Goal: Obtain resource: Obtain resource

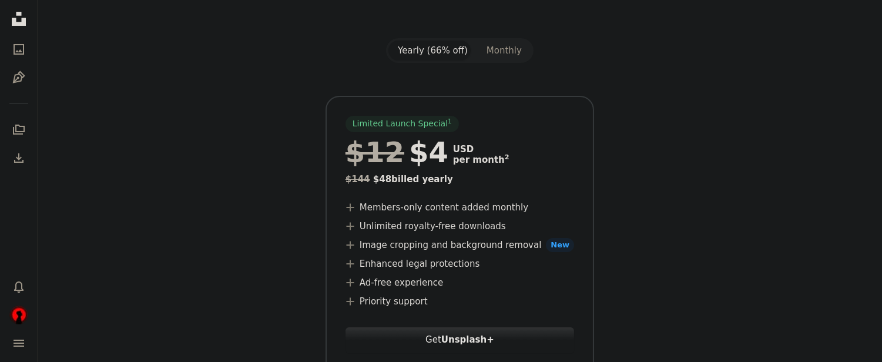
scroll to position [131, 0]
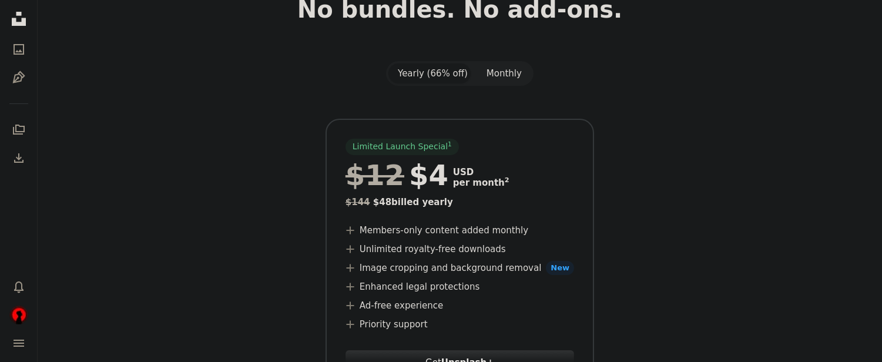
click at [500, 80] on button "Monthly" at bounding box center [504, 73] width 54 height 20
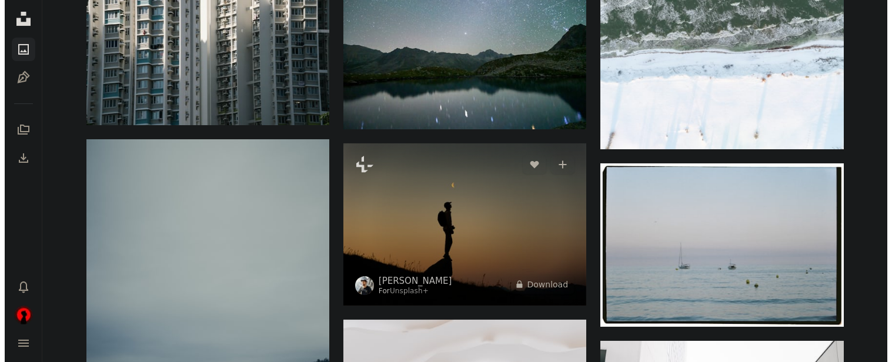
scroll to position [392, 0]
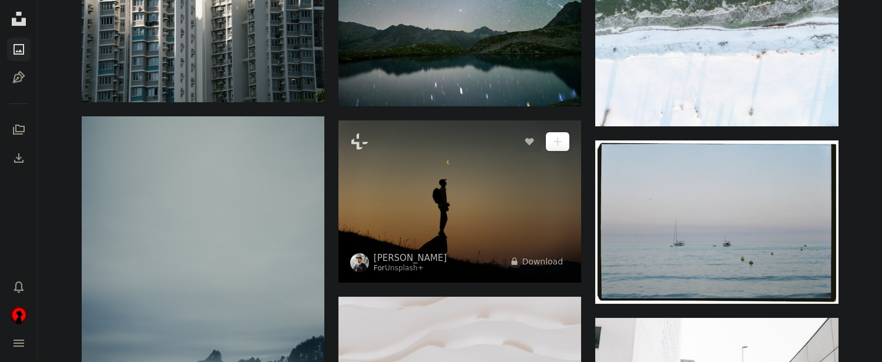
click at [562, 132] on button "A plus sign" at bounding box center [558, 141] width 24 height 19
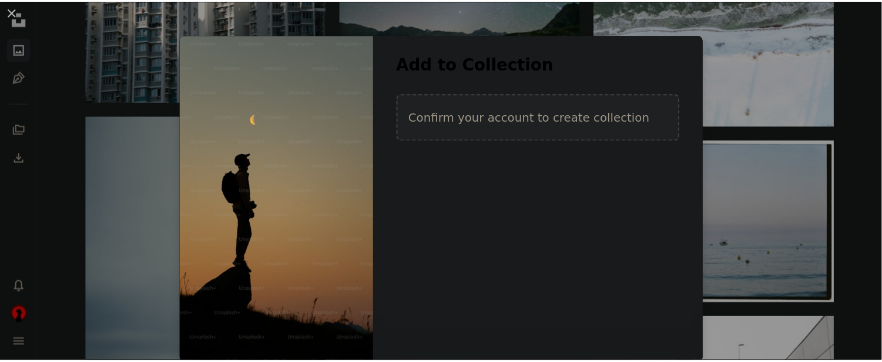
scroll to position [4, 0]
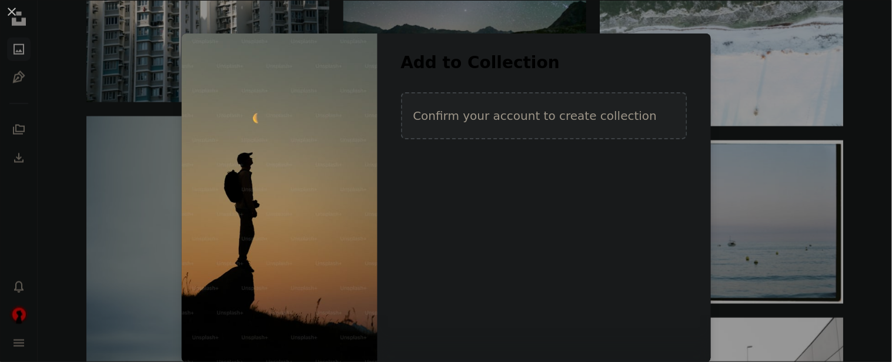
click at [866, 22] on div "An X shape Add to Collection Confirm your account to create collection Create n…" at bounding box center [446, 181] width 892 height 362
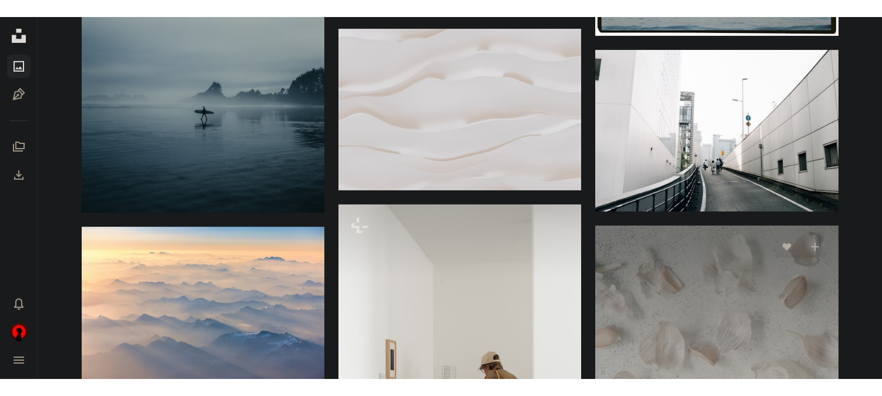
scroll to position [653, 0]
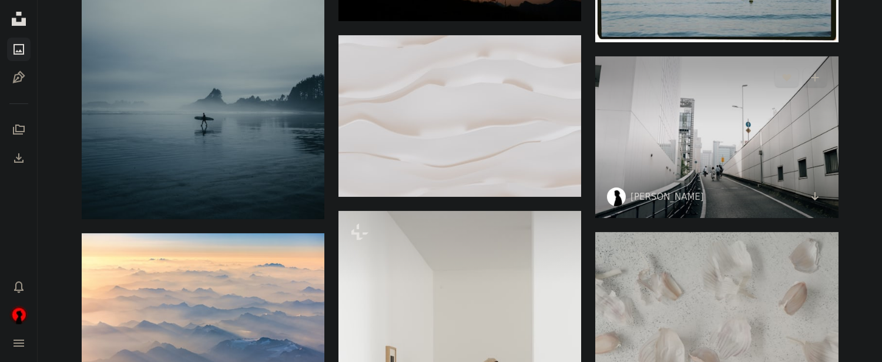
click at [691, 163] on img at bounding box center [717, 137] width 243 height 162
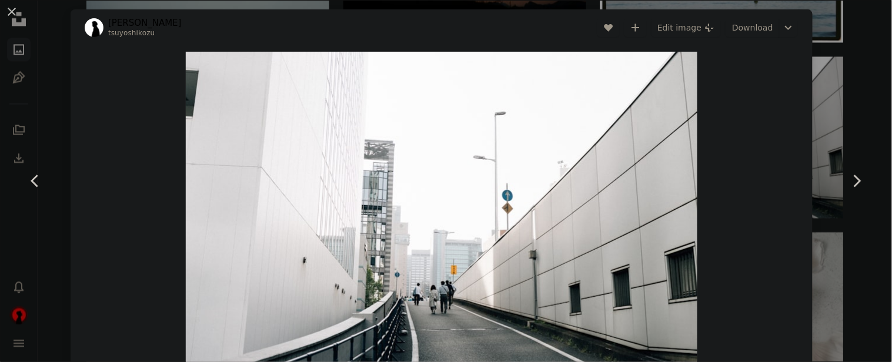
click at [785, 149] on div "Zoom in" at bounding box center [442, 222] width 742 height 353
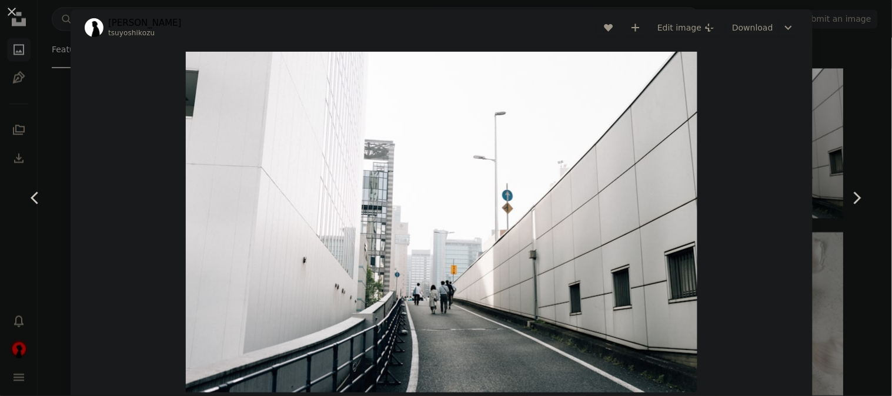
click at [837, 131] on div "An X shape Chevron left Chevron right [PERSON_NAME] A heart A plus sign Edit im…" at bounding box center [446, 198] width 892 height 396
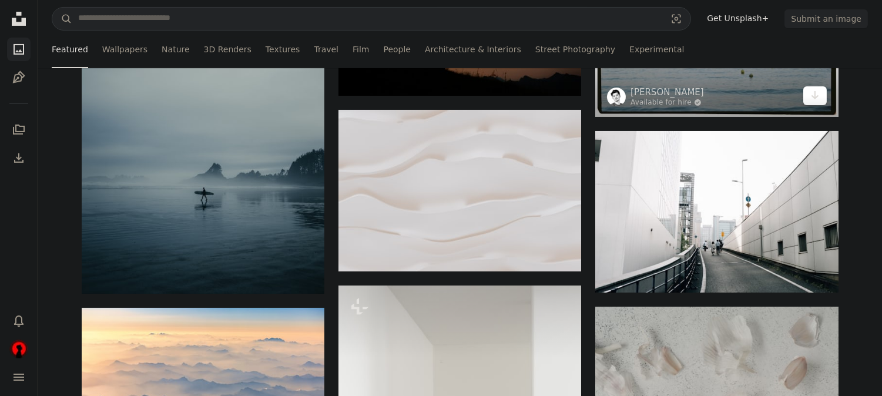
scroll to position [522, 0]
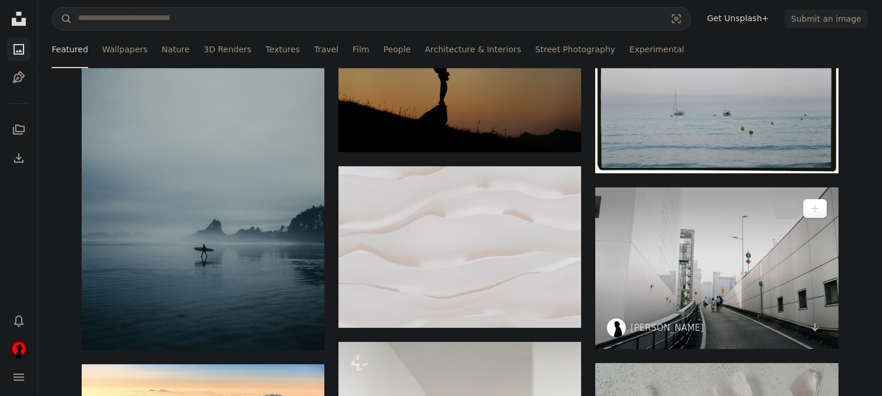
click at [817, 199] on button "A plus sign" at bounding box center [816, 208] width 24 height 19
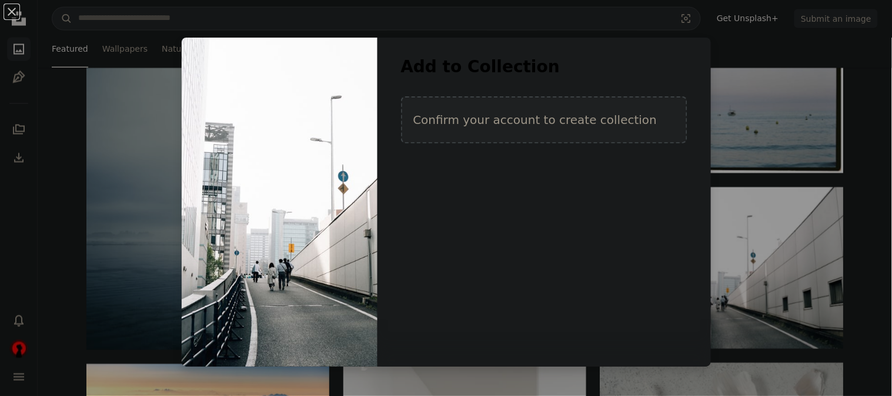
click at [763, 44] on div "An X shape Add to Collection Confirm your account to create collection Create n…" at bounding box center [446, 198] width 892 height 396
